Goal: Information Seeking & Learning: Learn about a topic

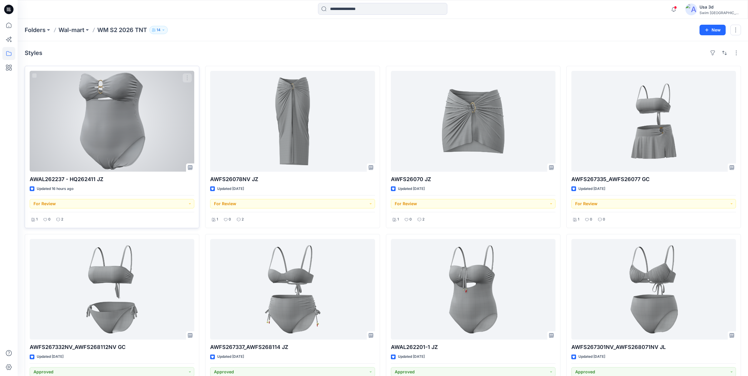
click at [64, 221] on div "2" at bounding box center [60, 219] width 10 height 7
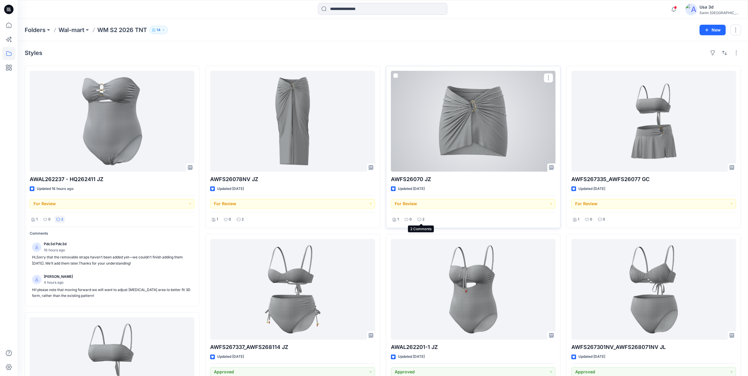
click at [421, 220] on icon at bounding box center [420, 220] width 4 height 4
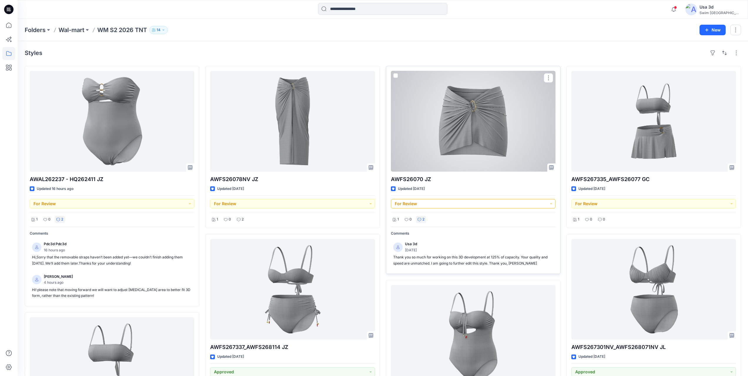
click at [469, 202] on button "For Review" at bounding box center [473, 203] width 165 height 9
click at [461, 169] on div at bounding box center [473, 121] width 165 height 101
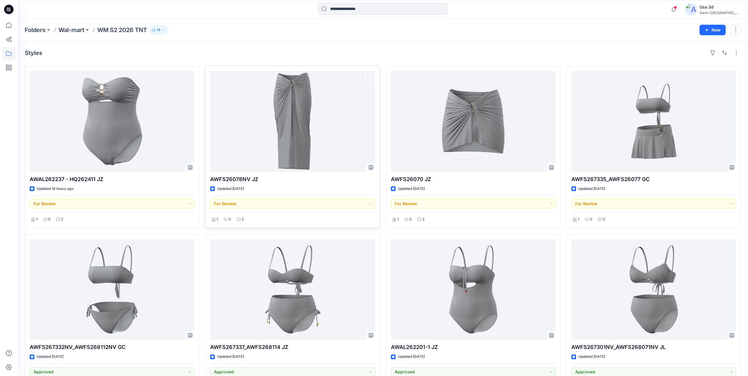
click at [239, 222] on div "2" at bounding box center [240, 219] width 10 height 7
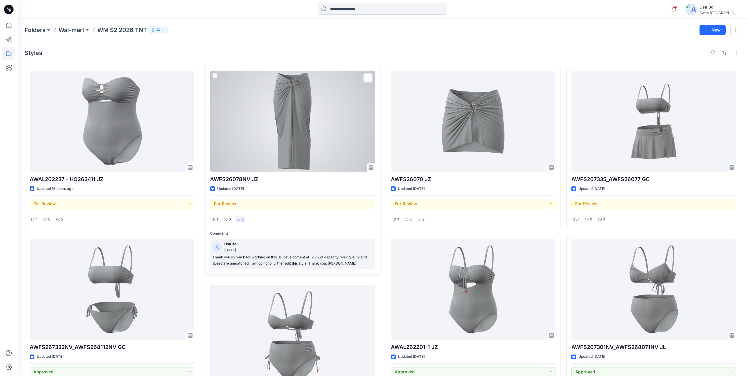
click at [247, 254] on div "Usa 3d [DATE] Thank you so much for working on this 3D development at 125% of c…" at bounding box center [292, 254] width 165 height 30
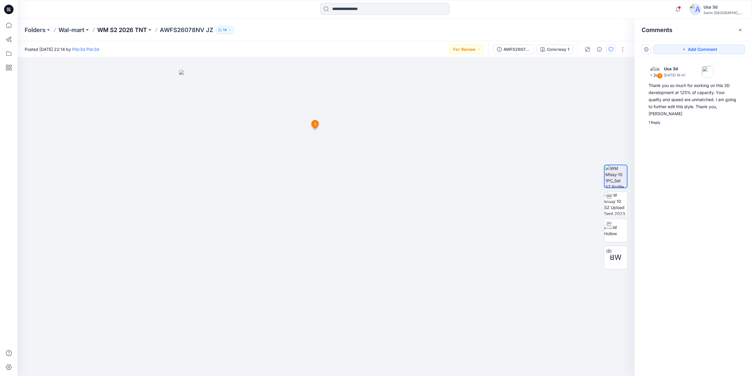
click at [135, 28] on p "WM S2 2026 TNT" at bounding box center [122, 30] width 50 height 8
